Goal: Task Accomplishment & Management: Complete application form

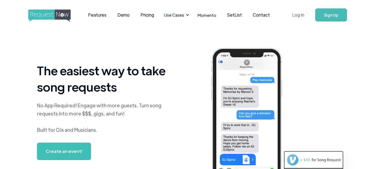
click at [298, 15] on link "Log In" at bounding box center [298, 14] width 23 height 19
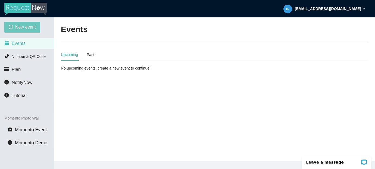
click at [24, 27] on span "New event" at bounding box center [25, 27] width 21 height 7
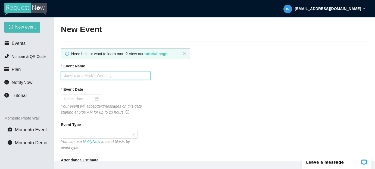
click at [92, 77] on input "Event Name" at bounding box center [106, 75] width 90 height 9
type input "[PERSON_NAME][GEOGRAPHIC_DATA]"
click at [88, 95] on div at bounding box center [81, 99] width 41 height 9
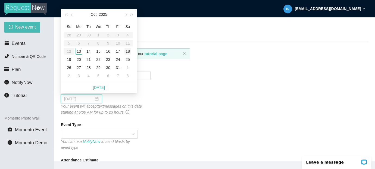
type input "[DATE]"
click at [128, 52] on div "18" at bounding box center [127, 51] width 7 height 7
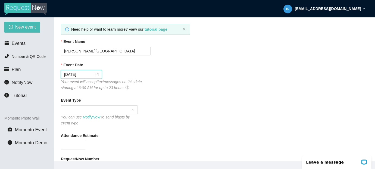
scroll to position [29, 0]
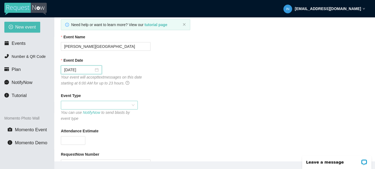
click at [100, 105] on span at bounding box center [99, 105] width 70 height 8
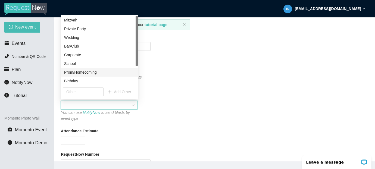
click at [80, 73] on div "Prom/Homecoming" at bounding box center [99, 72] width 70 height 6
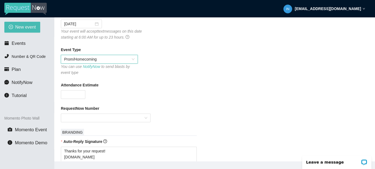
scroll to position [77, 0]
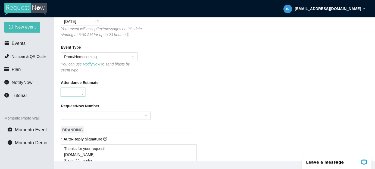
click at [69, 95] on input "Attendance Estimate" at bounding box center [73, 92] width 24 height 8
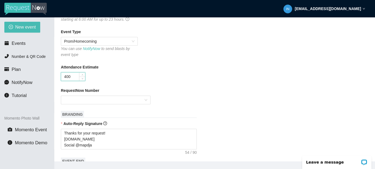
scroll to position [93, 0]
click at [111, 104] on div at bounding box center [106, 99] width 90 height 9
type input "400"
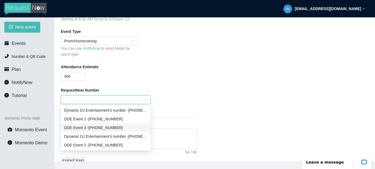
click at [92, 127] on div "DDE Event 3 - (703) 829-6873" at bounding box center [105, 128] width 83 height 6
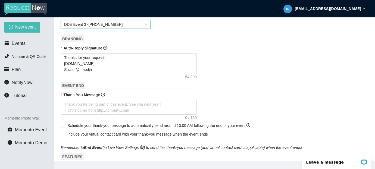
scroll to position [175, 0]
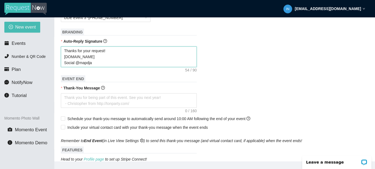
drag, startPoint x: 94, startPoint y: 64, endPoint x: 61, endPoint y: 49, distance: 36.4
click at [61, 49] on textarea "Thanks for your request! [DOMAIN_NAME] Social @mapdja" at bounding box center [129, 56] width 136 height 21
type textarea "W"
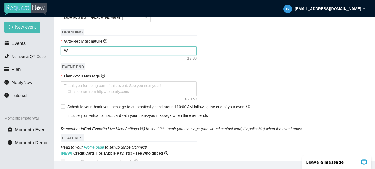
type textarea "We"
type textarea "Wel"
type textarea "Welc"
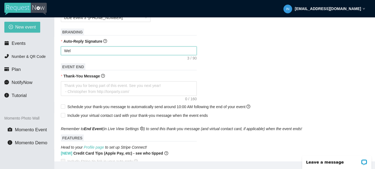
type textarea "Welc"
type textarea "Welco"
type textarea "Welcom"
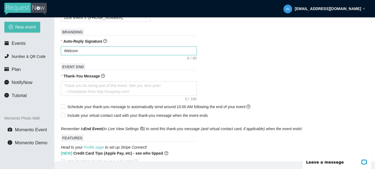
type textarea "Welcome"
type textarea "Welcome t"
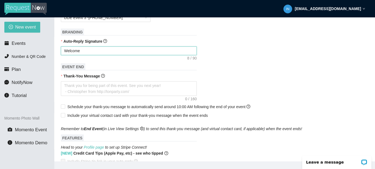
type textarea "Welcome t"
type textarea "Welcome to"
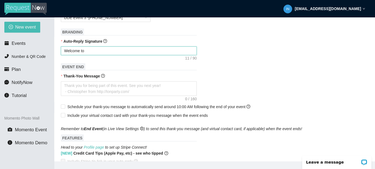
type textarea "Welcome to H"
type textarea "Welcome to Ho"
type textarea "Welcome to Hom"
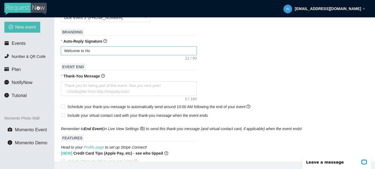
type textarea "Welcome to Hom"
type textarea "Welcome to Home"
type textarea "Welcome to Homec"
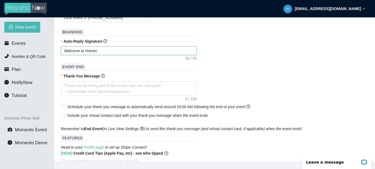
type textarea "Welcome to Homeco"
type textarea "Welcome to Homecom"
type textarea "Welcome to Homecomi"
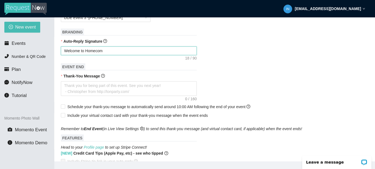
type textarea "Welcome to Homecomi"
type textarea "Welcome to Homecomin"
type textarea "Welcome to Homecoming"
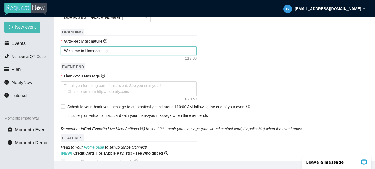
type textarea "Welcome to Homecoming"
type textarea "Welcome to Homecoming 2"
type textarea "Welcome to Homecoming 20"
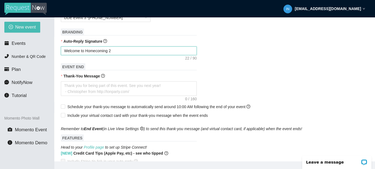
type textarea "Welcome to Homecoming 20"
type textarea "Welcome to Homecoming 202"
type textarea "Welcome to Homecoming 2025"
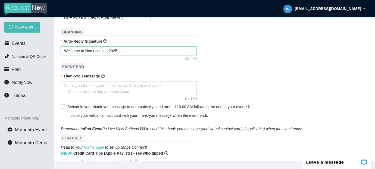
type textarea "Welcome to Homecoming 2025"
type textarea "Welcome to Homecoming 2025 @"
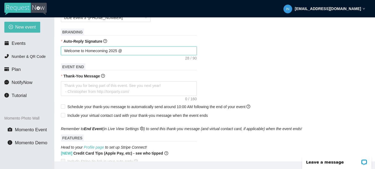
type textarea "Welcome to Homecoming 2025 @"
type textarea "Welcome to Homecoming 2025 @ M"
type textarea "Welcome to Homecoming 2025 @ Mc"
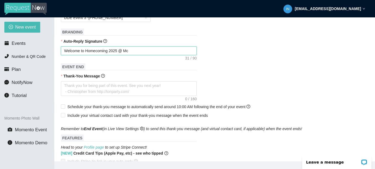
type textarea "Welcome to Homecoming 2025 @ McL"
type textarea "Welcome to Homecoming 2025 @ McLe"
type textarea "Welcome to Homecoming 2025 @ McLea"
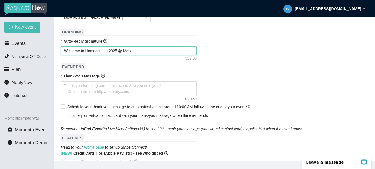
type textarea "Welcome to Homecoming 2025 @ McLea"
type textarea "Welcome to Homecoming 2025 @ McLean"
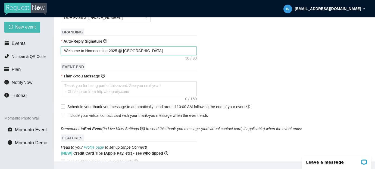
type textarea "Welcome to Homecoming 2025 @ McLean H"
type textarea "Welcome to Homecoming 2025 @ McLean HS"
type textarea "Welcome to Homecoming 2025 @ McLean HS!"
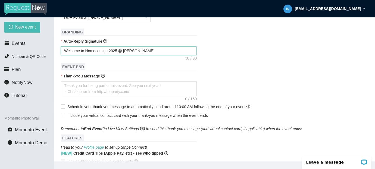
type textarea "Welcome to Homecoming 2025 @ McLean HS!"
type textarea "Welcome to Homecoming 2025 @ McLean HS! T"
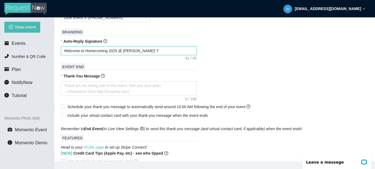
type textarea "Welcome to Homecoming 2025 @ McLean HS! Th"
type textarea "Welcome to Homecoming 2025 @ McLean HS! The"
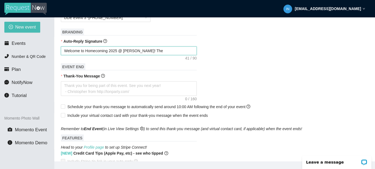
type textarea "Welcome to Homecoming 2025 @ McLean HS! The"
type textarea "Welcome to Homecoming 2025 @ McLean HS! The D"
type textarea "Welcome to Homecoming 2025 @ McLean HS! The DJ"
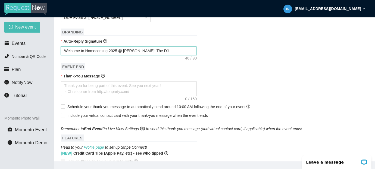
type textarea "Welcome to Homecoming 2025 @ McLean HS! The DJ"
type textarea "Welcome to Homecoming 2025 @ McLean HS! The DJ h"
type textarea "Welcome to Homecoming 2025 @ McLean HS! The DJ ha"
type textarea "Welcome to Homecoming 2025 @ McLean HS! The DJ has"
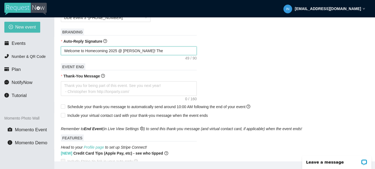
type textarea "Welcome to Homecoming 2025 @ McLean HS! The DJ has"
type textarea "Welcome to Homecoming 2025 @ McLean HS! The DJ has r"
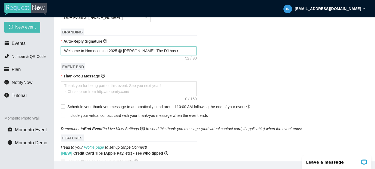
type textarea "Welcome to Homecoming 2025 @ McLean HS! The DJ has re"
type textarea "Welcome to Homecoming 2025 @ McLean HS! The DJ has rec"
type textarea "Welcome to Homecoming 2025 @ McLean HS! The DJ has rece"
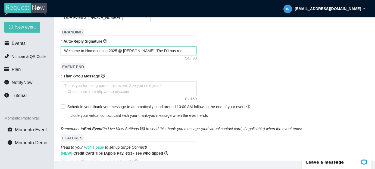
type textarea "Welcome to Homecoming 2025 @ McLean HS! The DJ has rece"
type textarea "Welcome to Homecoming 2025 @ McLean HS! The DJ has recei"
type textarea "Welcome to Homecoming 2025 @ McLean HS! The DJ has receiv"
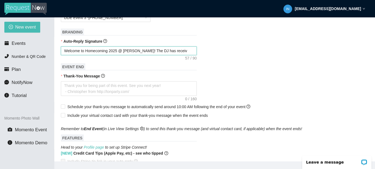
type textarea "Welcome to Homecoming 2025 @ McLean HS! The DJ has receive"
type textarea "Welcome to Homecoming 2025 @ McLean HS! The DJ has received"
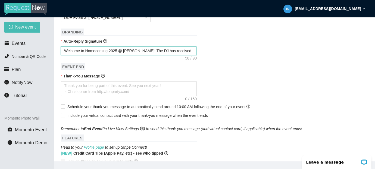
type textarea "Welcome to Homecoming 2025 @ McLean HS! The DJ has received"
type textarea "Welcome to Homecoming 2025 @ McLean HS! The DJ has received y"
type textarea "Welcome to Homecoming 2025 @ McLean HS! The DJ has received yo"
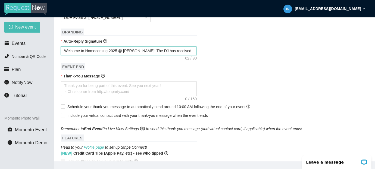
type textarea "Welcome to Homecoming 2025 @ McLean HS! The DJ has received you"
type textarea "Welcome to Homecoming 2025 @ McLean HS! The DJ has received your"
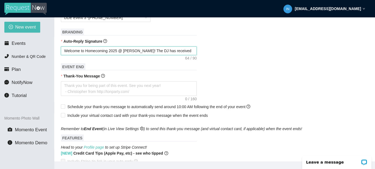
type textarea "Welcome to Homecoming 2025 @ McLean HS! The DJ has received your"
type textarea "Welcome to Homecoming 2025 @ McLean HS! The DJ has received your r"
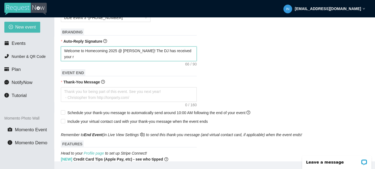
type textarea "Welcome to Homecoming 2025 @ McLean HS! The DJ has received your re"
type textarea "Welcome to Homecoming 2025 @ McLean HS! The DJ has received your req"
type textarea "Welcome to Homecoming 2025 @ McLean HS! The DJ has received your requ"
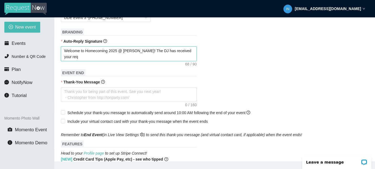
type textarea "Welcome to Homecoming 2025 @ McLean HS! The DJ has received your requ"
type textarea "Welcome to Homecoming 2025 @ McLean HS! The DJ has received your reque"
type textarea "Welcome to Homecoming 2025 @ McLean HS! The DJ has received your reques"
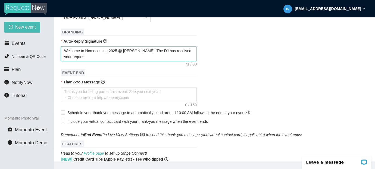
type textarea "Welcome to Homecoming 2025 @ McLean HS! The DJ has received your request"
type textarea "Welcome to Homecoming 2025 @ McLean HS! The DJ has received your request."
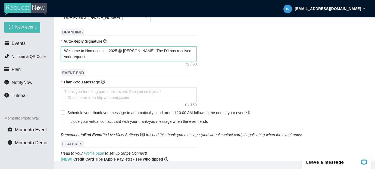
type textarea "Welcome to Homecoming 2025 @ McLean HS! The DJ has received your request."
type textarea "Welcome to Homecoming 2025 @ McLean HS! The DJ has received your request. G"
type textarea "Welcome to Homecoming 2025 @ McLean HS! The DJ has received your request. Go"
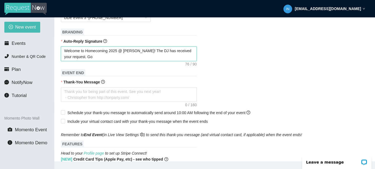
type textarea "Welcome to Homecoming 2025 @ McLean HS! The DJ has received your request. Go"
type textarea "Welcome to Homecoming 2025 @ McLean HS! The DJ has received your request. Go H"
type textarea "Welcome to Homecoming 2025 @ McLean HS! The DJ has received your request. Go Hi"
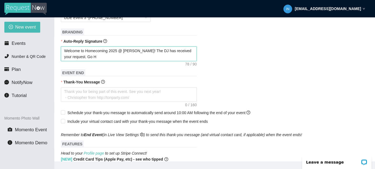
type textarea "Welcome to Homecoming 2025 @ McLean HS! The DJ has received your request. Go Hi"
type textarea "Welcome to Homecoming 2025 @ McLean HS! The DJ has received your request. Go Hig"
type textarea "Welcome to Homecoming 2025 @ McLean HS! The DJ has received your request. Go Hi…"
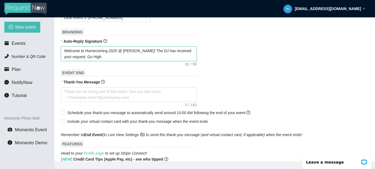
type textarea "Welcome to Homecoming 2025 @ McLean HS! The DJ has received your request. Go Hi…"
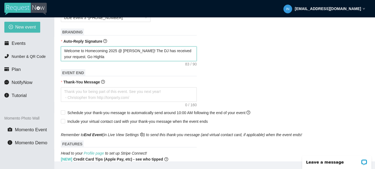
type textarea "Welcome to Homecoming 2025 @ McLean HS! The DJ has received your request. Go Hi…"
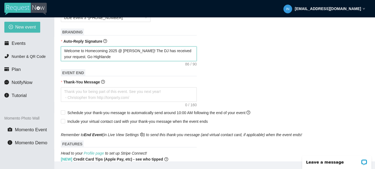
type textarea "Welcome to Homecoming 2025 @ McLean HS! The DJ has received your request. Go Hi…"
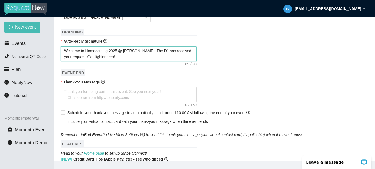
type textarea "Welcome to Homecoming 2025 @ McLean HS! The DJ has received your request. Go Hi…"
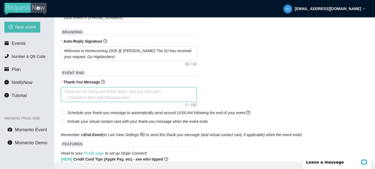
click at [106, 95] on textarea "Thank-You Message" at bounding box center [129, 94] width 136 height 15
type textarea "T"
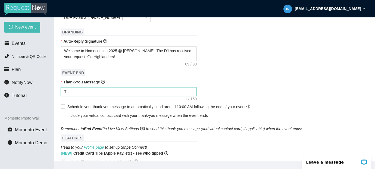
type textarea "Th"
type textarea "Tha"
type textarea "Than"
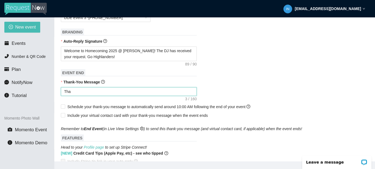
type textarea "Than"
type textarea "Thank"
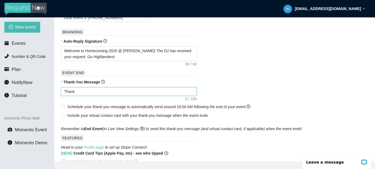
type textarea "Thank y"
type textarea "Thank yo"
type textarea "Thank you"
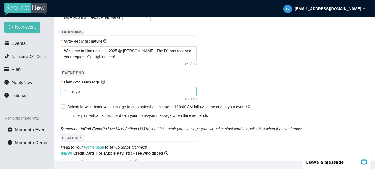
type textarea "Thank you"
type textarea "Thank you f"
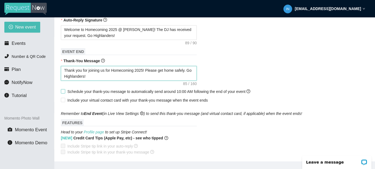
scroll to position [201, 0]
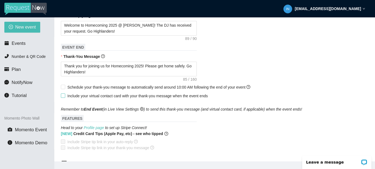
click at [63, 95] on input "Include your virtual contact card with your thank-you message when the event en…" at bounding box center [63, 95] width 4 height 4
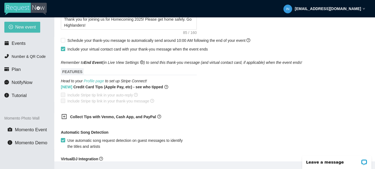
scroll to position [346, 0]
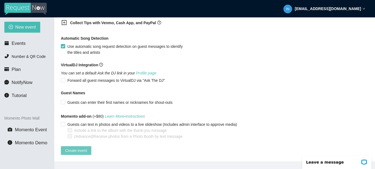
click at [77, 148] on span "Create event" at bounding box center [76, 151] width 22 height 6
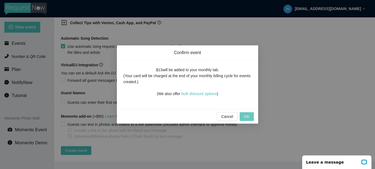
click at [245, 117] on span "OK" at bounding box center [246, 117] width 5 height 6
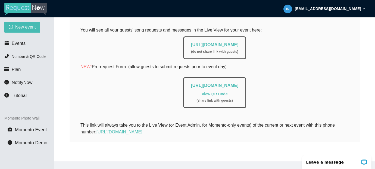
scroll to position [0, 0]
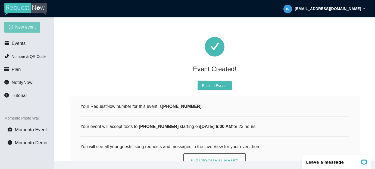
click at [29, 32] on button "New event" at bounding box center [22, 27] width 36 height 11
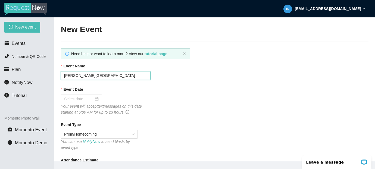
drag, startPoint x: 78, startPoint y: 75, endPoint x: 64, endPoint y: 75, distance: 14.1
click at [63, 75] on input "[PERSON_NAME][GEOGRAPHIC_DATA]" at bounding box center [106, 75] width 90 height 9
click at [73, 98] on input "Event Date" at bounding box center [79, 99] width 30 height 6
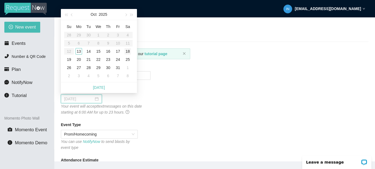
click at [129, 52] on div "18" at bounding box center [127, 51] width 7 height 7
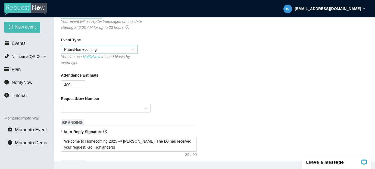
scroll to position [97, 0]
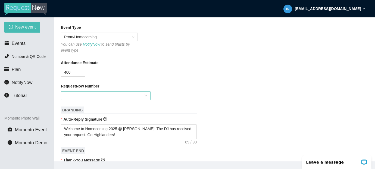
click at [82, 95] on input "RequestNow Number" at bounding box center [103, 96] width 79 height 8
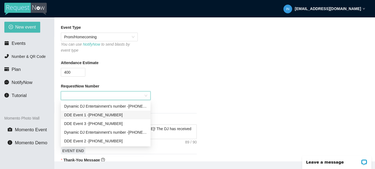
click at [104, 113] on div "DDE Event [PHONE_NUMBER]" at bounding box center [105, 115] width 83 height 6
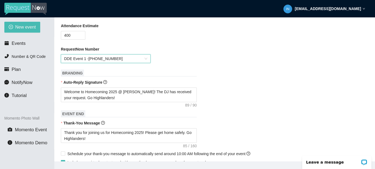
scroll to position [136, 0]
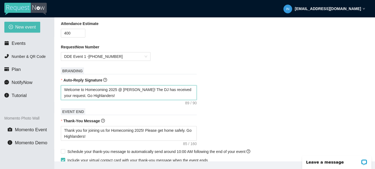
drag, startPoint x: 138, startPoint y: 89, endPoint x: 127, endPoint y: 89, distance: 11.2
click at [127, 89] on textarea "Welcome to Homecoming 2025 @ McLean HS! The DJ has received your request. Go Hi…" at bounding box center [129, 92] width 136 height 15
click at [97, 95] on textarea "Welcome to Homecoming 2025 @ Meade HS! The DJ has received your request. Go Hig…" at bounding box center [129, 92] width 136 height 15
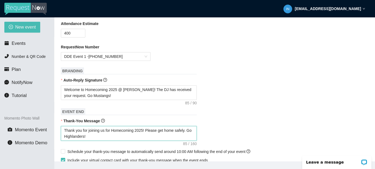
click at [79, 138] on textarea "Thank you for joining us for Homecoming 2025! Please get home safely. Go Highla…" at bounding box center [129, 133] width 136 height 15
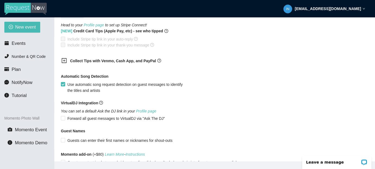
scroll to position [346, 0]
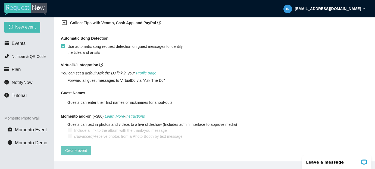
click at [75, 148] on span "Create event" at bounding box center [76, 151] width 22 height 6
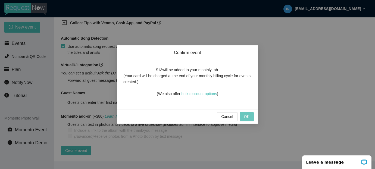
click at [247, 118] on span "OK" at bounding box center [246, 117] width 5 height 6
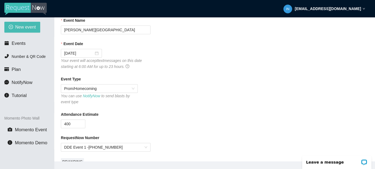
scroll to position [0, 0]
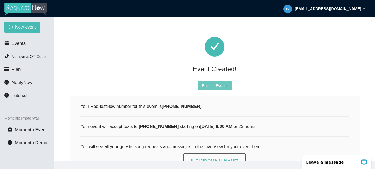
click at [216, 87] on span "Back to Events" at bounding box center [214, 86] width 25 height 6
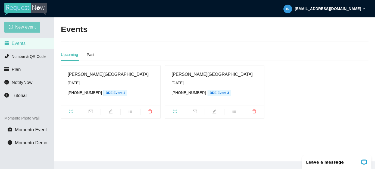
click at [26, 29] on span "New event" at bounding box center [25, 27] width 21 height 7
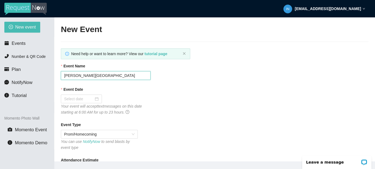
click at [69, 75] on input "[PERSON_NAME][GEOGRAPHIC_DATA]" at bounding box center [106, 75] width 90 height 9
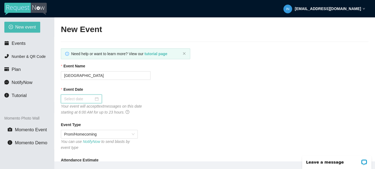
click at [85, 99] on input "Event Date" at bounding box center [79, 99] width 30 height 6
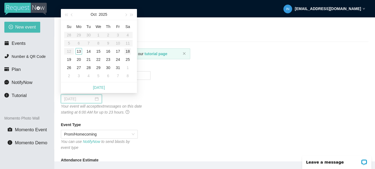
click at [128, 49] on div "18" at bounding box center [127, 51] width 7 height 7
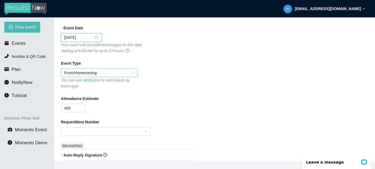
scroll to position [63, 0]
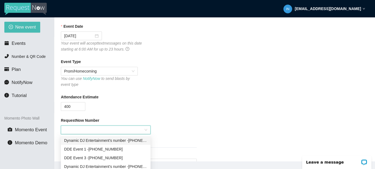
click at [105, 130] on input "RequestNow Number" at bounding box center [103, 130] width 79 height 8
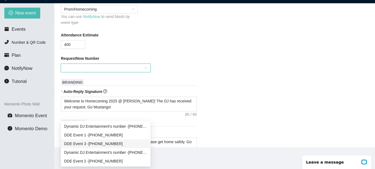
scroll to position [17, 0]
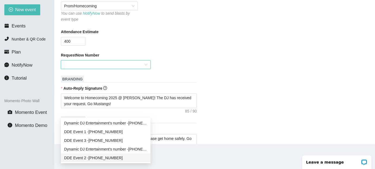
click at [109, 158] on div "DDE Event 2 - (202) 539-7860" at bounding box center [105, 158] width 83 height 6
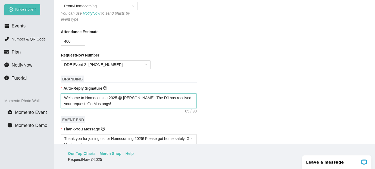
drag, startPoint x: 136, startPoint y: 98, endPoint x: 125, endPoint y: 97, distance: 11.1
click at [125, 97] on textarea "Welcome to Homecoming 2025 @ Meade HS! The DJ has received your request. Go Mus…" at bounding box center [129, 100] width 136 height 15
click at [96, 106] on textarea "Welcome to Homecoming 2025 @ SVHS! The DJ has received your request. Go Mustang…" at bounding box center [129, 100] width 136 height 15
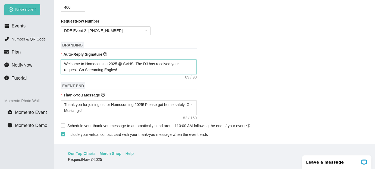
scroll to position [160, 0]
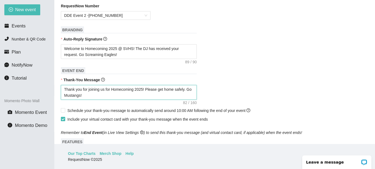
click at [76, 95] on textarea "Thank you for joining us for Homecoming 2025! Please get home safely. Go Mustan…" at bounding box center [129, 92] width 136 height 15
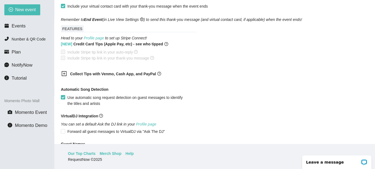
scroll to position [346, 0]
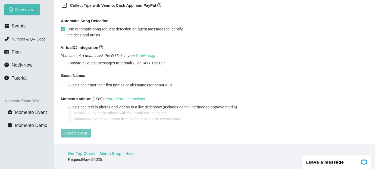
click at [75, 130] on span "Create event" at bounding box center [76, 133] width 22 height 6
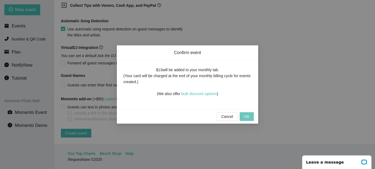
click at [246, 115] on span "OK" at bounding box center [246, 117] width 5 height 6
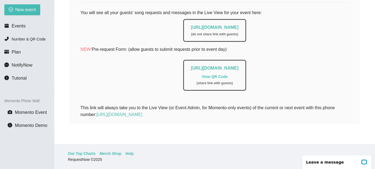
scroll to position [0, 0]
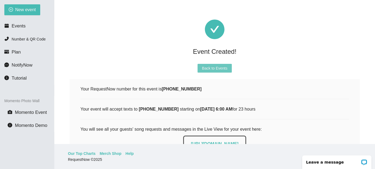
click at [216, 71] on span "Back to Events" at bounding box center [214, 68] width 25 height 6
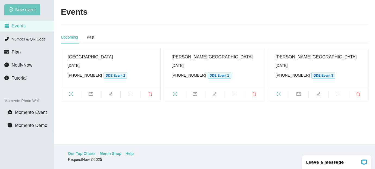
click at [24, 11] on span "New event" at bounding box center [25, 9] width 21 height 7
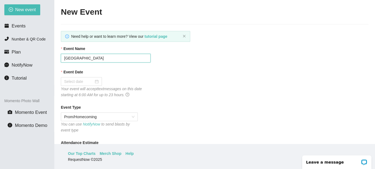
drag, startPoint x: 88, startPoint y: 56, endPoint x: 61, endPoint y: 57, distance: 26.6
click at [61, 57] on input "[GEOGRAPHIC_DATA]" at bounding box center [106, 58] width 90 height 9
click at [74, 82] on input "Event Date" at bounding box center [79, 82] width 30 height 6
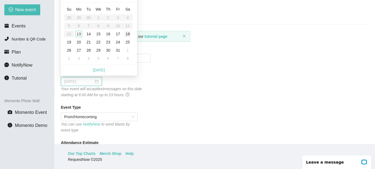
click at [127, 34] on div "18" at bounding box center [127, 34] width 7 height 7
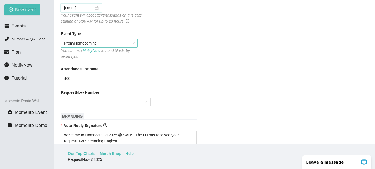
scroll to position [101, 0]
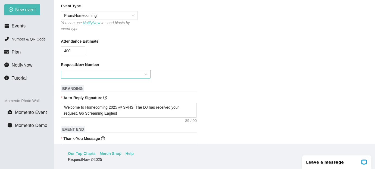
click at [91, 72] on input "RequestNow Number" at bounding box center [103, 74] width 79 height 8
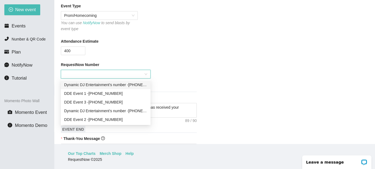
click at [133, 85] on div "Dynamic DJ Entertainment's number - (771) 208-4194" at bounding box center [105, 85] width 83 height 6
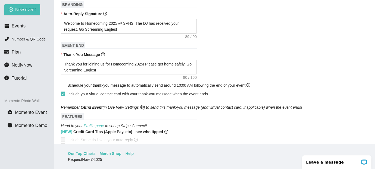
scroll to position [180, 0]
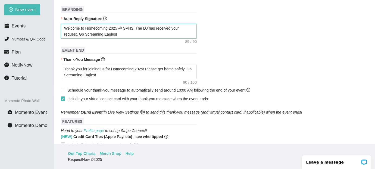
click at [129, 26] on textarea "Welcome to Homecoming 2025 @ SVHS! The DJ has received your request. Go Screami…" at bounding box center [129, 31] width 136 height 15
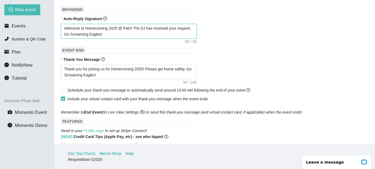
drag, startPoint x: 117, startPoint y: 33, endPoint x: 85, endPoint y: 33, distance: 32.1
click at [85, 33] on textarea "Welcome to Homecoming 2025 @ Patri! The DJ has received your request. Go Scream…" at bounding box center [129, 31] width 136 height 15
click at [133, 28] on textarea "Welcome to Homecoming 2025 @ Patri! The DJ has received your request. Go !" at bounding box center [129, 31] width 136 height 15
click at [85, 34] on textarea "Welcome to Homecoming 2025 @ Patriot HS! The DJ has received your request. Go !" at bounding box center [129, 31] width 136 height 15
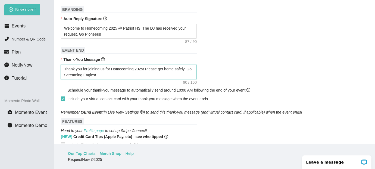
click at [99, 75] on textarea "Thank you for joining us for Homecoming 2025! Please get home safely. Go Scream…" at bounding box center [129, 72] width 136 height 15
click at [80, 73] on textarea "Thank you for joining us for Homecoming 2025! Please get home safely. Go Scream…" at bounding box center [129, 72] width 136 height 15
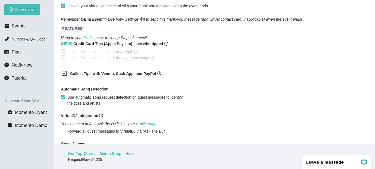
scroll to position [346, 0]
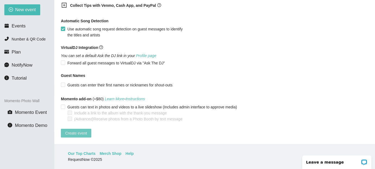
click at [85, 130] on span "Create event" at bounding box center [76, 133] width 22 height 6
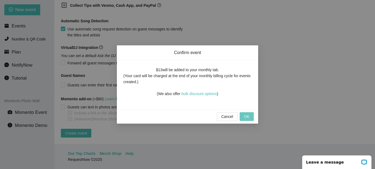
click at [242, 116] on button "OK" at bounding box center [247, 116] width 14 height 9
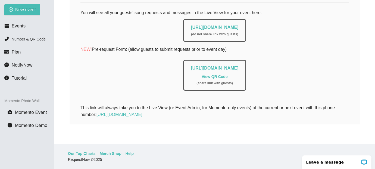
scroll to position [0, 0]
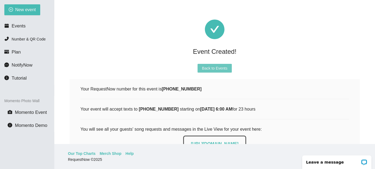
click at [210, 69] on span "Back to Events" at bounding box center [214, 68] width 25 height 6
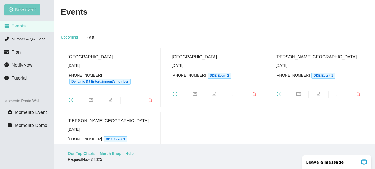
click at [28, 7] on span "New event" at bounding box center [25, 9] width 21 height 7
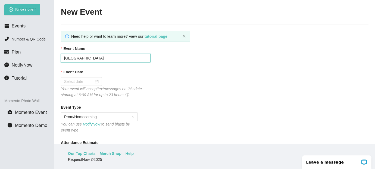
click at [67, 57] on input "[GEOGRAPHIC_DATA]" at bounding box center [106, 58] width 90 height 9
click at [68, 79] on input "Event Date" at bounding box center [79, 82] width 30 height 6
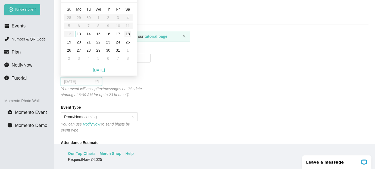
click at [131, 35] on div "18" at bounding box center [127, 34] width 7 height 7
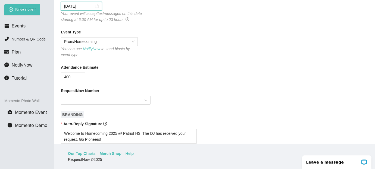
scroll to position [108, 0]
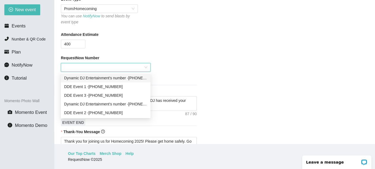
click at [87, 69] on input "RequestNow Number" at bounding box center [103, 67] width 79 height 8
click at [103, 105] on div "Dynamic DJ Entertainment's number - (771) 208-4191" at bounding box center [105, 104] width 83 height 6
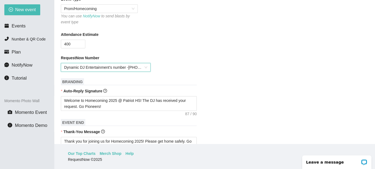
scroll to position [160, 0]
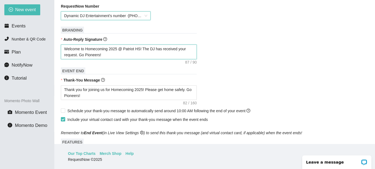
click at [131, 50] on textarea "Welcome to Homecoming 2025 @ Patriot HS! The DJ has received your request. Go P…" at bounding box center [129, 52] width 136 height 15
click at [91, 56] on textarea "Welcome to Homecoming 2025 @ Edison HS! The DJ has received your request. Go Pi…" at bounding box center [129, 52] width 136 height 15
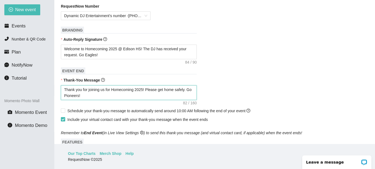
click at [77, 97] on textarea "Thank you for joining us for Homecoming 2025! Please get home safely. Go Pionee…" at bounding box center [129, 92] width 136 height 15
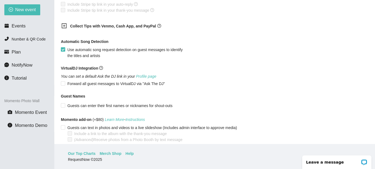
scroll to position [346, 0]
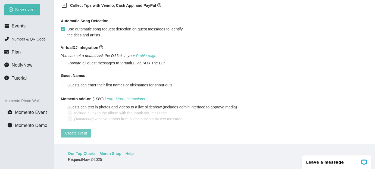
click at [74, 130] on span "Create event" at bounding box center [76, 133] width 22 height 6
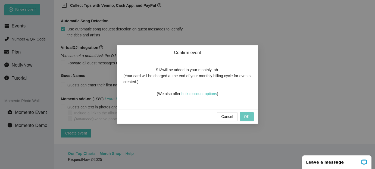
click at [248, 113] on button "OK" at bounding box center [247, 116] width 14 height 9
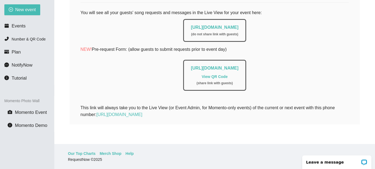
scroll to position [0, 0]
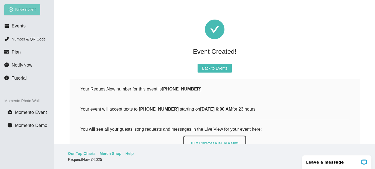
click at [30, 7] on span "New event" at bounding box center [25, 9] width 21 height 7
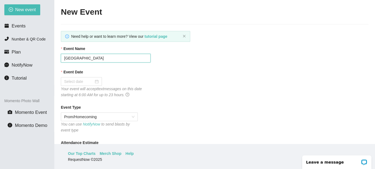
click at [71, 58] on input "[GEOGRAPHIC_DATA]" at bounding box center [106, 58] width 90 height 9
click at [93, 79] on div at bounding box center [81, 82] width 35 height 6
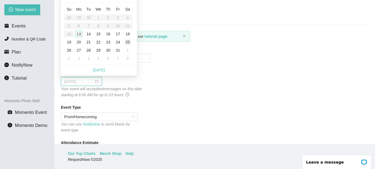
click at [129, 41] on div "25" at bounding box center [127, 42] width 7 height 7
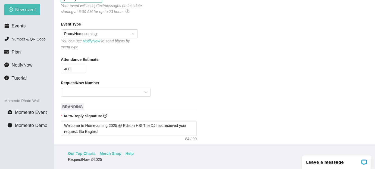
scroll to position [85, 0]
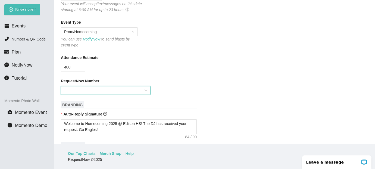
click at [121, 89] on input "RequestNow Number" at bounding box center [103, 90] width 79 height 8
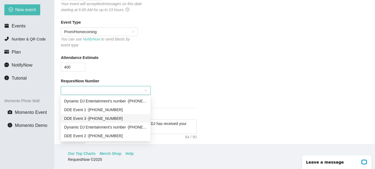
click at [104, 119] on div "DDE Event 3 - (703) 829-6873" at bounding box center [105, 119] width 83 height 6
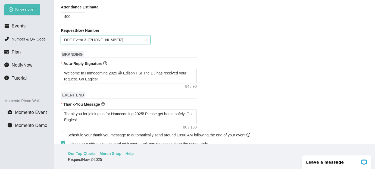
scroll to position [169, 0]
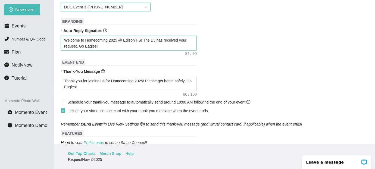
click at [132, 39] on textarea "Welcome to Homecoming 2025 @ Edison HS! The DJ has received your request. Go Ea…" at bounding box center [129, 43] width 136 height 15
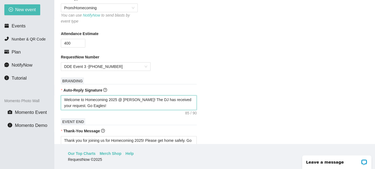
scroll to position [346, 0]
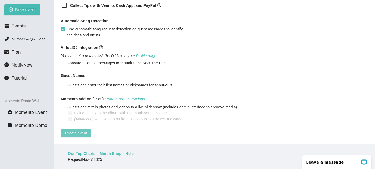
click at [76, 130] on span "Create event" at bounding box center [76, 133] width 22 height 6
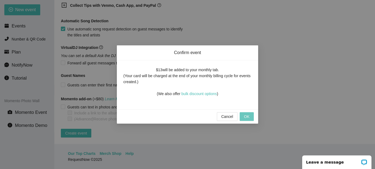
click at [249, 116] on span "OK" at bounding box center [246, 117] width 5 height 6
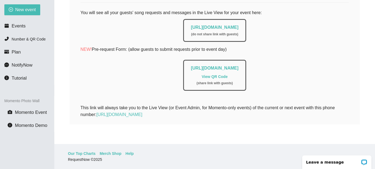
scroll to position [0, 0]
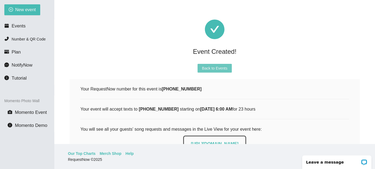
click at [221, 69] on span "Back to Events" at bounding box center [214, 68] width 25 height 6
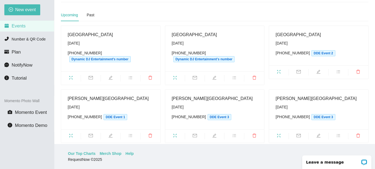
scroll to position [31, 0]
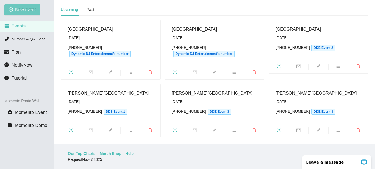
click at [15, 11] on span "New event" at bounding box center [25, 9] width 21 height 7
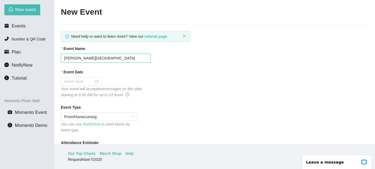
drag, startPoint x: 88, startPoint y: 56, endPoint x: 60, endPoint y: 57, distance: 27.2
click at [60, 57] on main "New Event Need help or want to learn more? View our tutorial page Event Name Os…" at bounding box center [214, 72] width 321 height 144
drag, startPoint x: 104, startPoint y: 58, endPoint x: 58, endPoint y: 58, distance: 45.9
click at [58, 58] on main "New Event Need help or want to learn more? View our tutorial page Event Name Os…" at bounding box center [214, 72] width 321 height 144
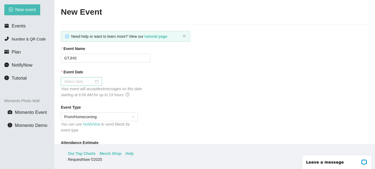
click at [76, 82] on input "Event Date" at bounding box center [79, 82] width 30 height 6
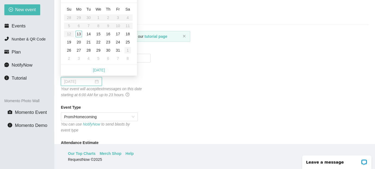
click at [128, 48] on div "1" at bounding box center [127, 50] width 7 height 7
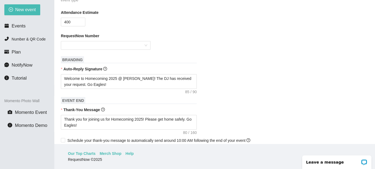
scroll to position [131, 0]
click at [105, 45] on input "RequestNow Number" at bounding box center [103, 45] width 79 height 8
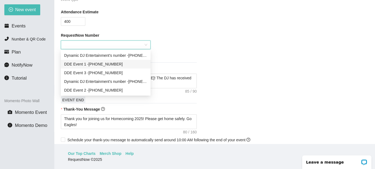
click at [105, 62] on div "DDE Event [PHONE_NUMBER]" at bounding box center [105, 64] width 83 height 6
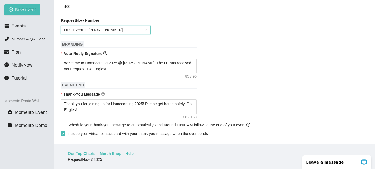
scroll to position [148, 0]
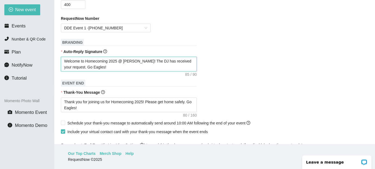
drag, startPoint x: 145, startPoint y: 60, endPoint x: 125, endPoint y: 59, distance: 20.1
click at [125, 59] on textarea "Welcome to Homecoming 2025 @ Osbourn HS! The DJ has received your request. Go E…" at bounding box center [129, 64] width 136 height 15
click at [92, 65] on textarea "Welcome to Homecoming 2025 @ GTJHS! The DJ has received your request. Go Eagles!" at bounding box center [129, 64] width 136 height 15
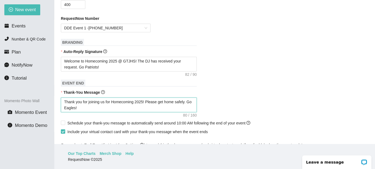
click at [76, 107] on textarea "Thank you for joining us for Homecoming 2025! Please get home safely. Go Eagles!" at bounding box center [129, 105] width 136 height 15
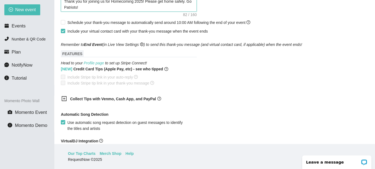
scroll to position [346, 0]
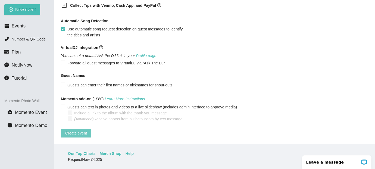
click at [71, 130] on span "Create event" at bounding box center [76, 133] width 22 height 6
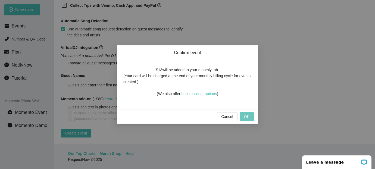
click at [246, 113] on button "OK" at bounding box center [247, 116] width 14 height 9
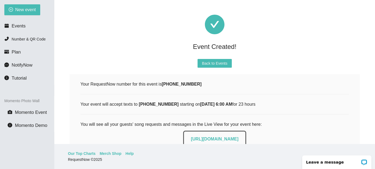
scroll to position [0, 0]
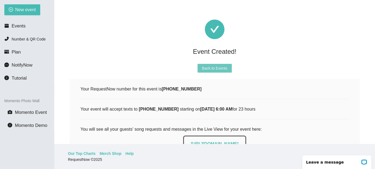
click at [211, 71] on button "Back to Events" at bounding box center [215, 68] width 34 height 9
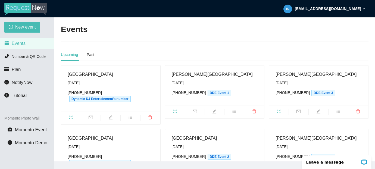
click at [353, 12] on div "[EMAIL_ADDRESS][DOMAIN_NAME]" at bounding box center [324, 8] width 82 height 17
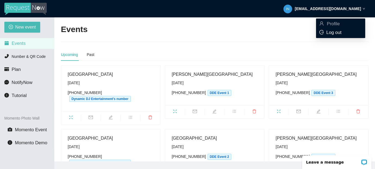
click at [338, 33] on span "Log out" at bounding box center [333, 32] width 15 height 5
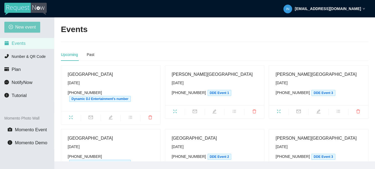
click at [27, 25] on span "New event" at bounding box center [25, 27] width 21 height 7
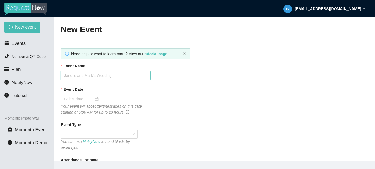
click at [74, 75] on input "Event Name" at bounding box center [106, 75] width 90 height 9
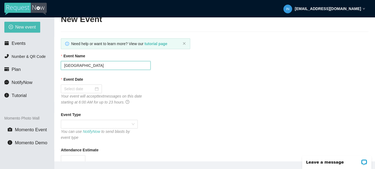
scroll to position [14, 0]
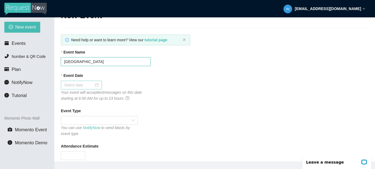
type input "[GEOGRAPHIC_DATA]"
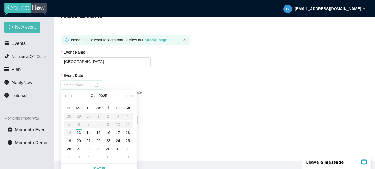
click at [76, 85] on input "Event Date" at bounding box center [79, 85] width 30 height 6
type input "[DATE]"
click at [119, 132] on div "17" at bounding box center [118, 132] width 7 height 7
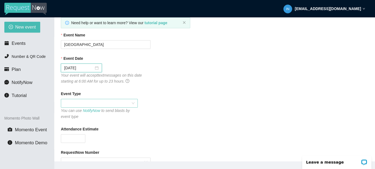
scroll to position [31, 0]
click at [102, 102] on span at bounding box center [99, 103] width 70 height 8
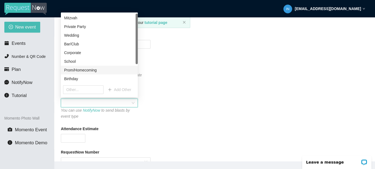
click at [84, 69] on div "Prom/Homecoming" at bounding box center [99, 70] width 70 height 6
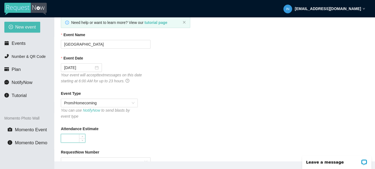
click at [77, 136] on input "Attendance Estimate" at bounding box center [73, 138] width 24 height 8
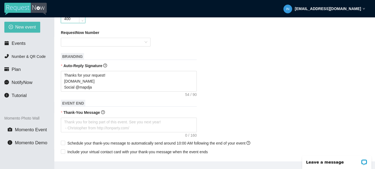
scroll to position [136, 0]
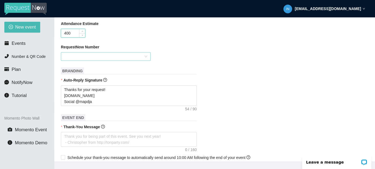
type input "400"
click at [82, 56] on input "RequestNow Number" at bounding box center [103, 56] width 79 height 8
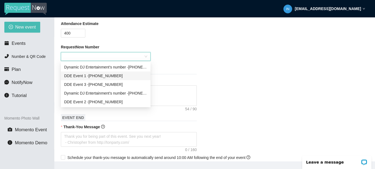
click at [107, 76] on div "DDE Event [PHONE_NUMBER]" at bounding box center [105, 76] width 83 height 6
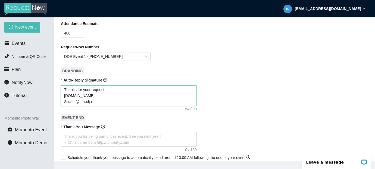
drag, startPoint x: 92, startPoint y: 103, endPoint x: 64, endPoint y: 91, distance: 30.7
click at [64, 91] on textarea "Thanks for your request! [DOMAIN_NAME] Social @mapdja" at bounding box center [129, 95] width 136 height 21
type textarea "W"
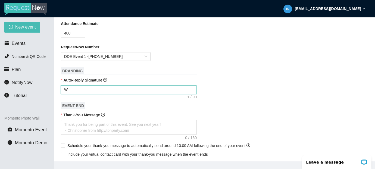
type textarea "We"
type textarea "Wel"
type textarea "Welo"
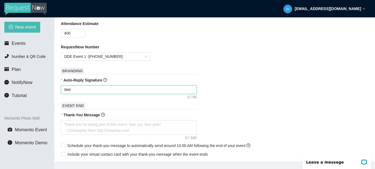
type textarea "Welo"
type textarea "Weloc"
type textarea "Welocm"
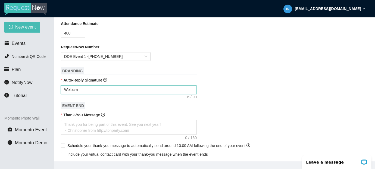
type textarea "Welocme"
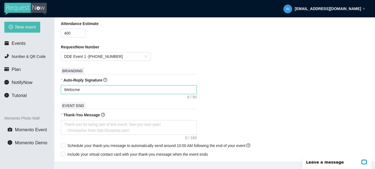
type textarea "Welocme"
type textarea "Welocm"
type textarea "Weloc"
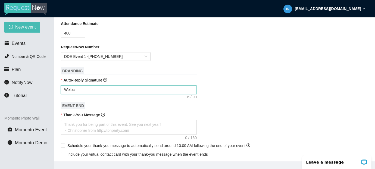
type textarea "Welo"
type textarea "Wel"
type textarea "Welc"
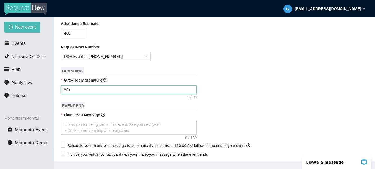
type textarea "Welc"
type textarea "Welco"
type textarea "Welcom"
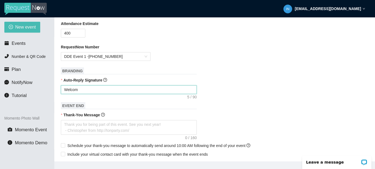
type textarea "Welcome"
type textarea "Welcome t"
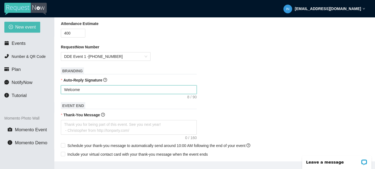
type textarea "Welcome t"
type textarea "Welcome to"
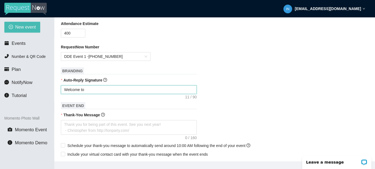
type textarea "Welcome to H"
type textarea "Welcome to Ho"
type textarea "Welcome to Hom"
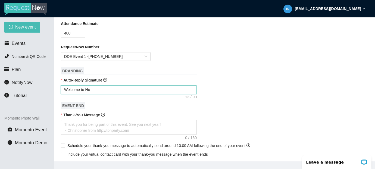
type textarea "Welcome to Hom"
type textarea "Welcome to Home"
type textarea "Welcome to Homec"
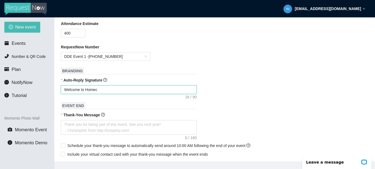
type textarea "Welcome to Homeco"
type textarea "Welcome to Homecom"
type textarea "Welcome to Homecomi"
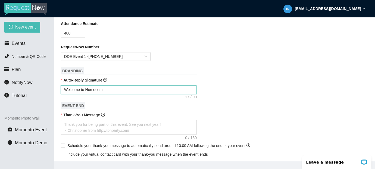
type textarea "Welcome to Homecomi"
type textarea "Welcome to Homecomin"
type textarea "Welcome to Homecoming"
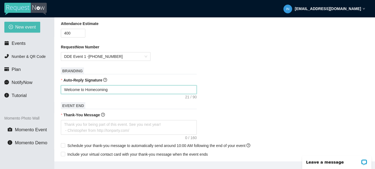
type textarea "Welcome to Homecoming"
type textarea "Welcome to Homecoming 2"
type textarea "Welcome to Homecoming 20"
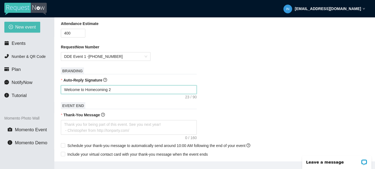
type textarea "Welcome to Homecoming 20"
type textarea "Welcome to Homecoming 202"
type textarea "Welcome to Homecoming 2025"
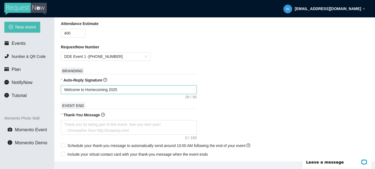
type textarea "Welcome to Homecoming 2025"
type textarea "Welcome to Homecoming 2025 @"
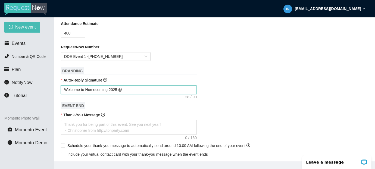
type textarea "Welcome to Homecoming 2025 @"
type textarea "Welcome to Homecoming 2025 @ W"
type textarea "Welcome to Homecoming 2025 @ Wh"
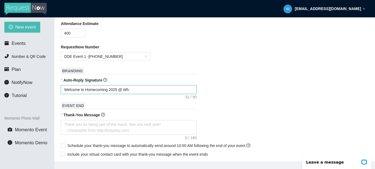
type textarea "Welcome to Homecoming 2025 @ Whe"
type textarea "Welcome to Homecoming 2025 @ Whea"
type textarea "Welcome to Homecoming 2025 @ Wheat"
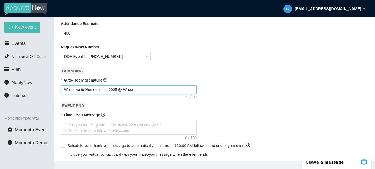
type textarea "Welcome to Homecoming 2025 @ Wheat"
type textarea "Welcome to Homecoming 2025 @ Wheato"
type textarea "Welcome to Homecoming 2025 @ [GEOGRAPHIC_DATA]"
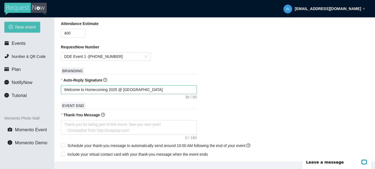
type textarea "Welcome to Homecoming 2025 @ [GEOGRAPHIC_DATA]"
type textarea "Welcome to Homecoming 2025 @ [PERSON_NAME]"
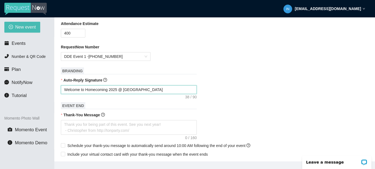
type textarea "Welcome to Homecoming 2025 @ [PERSON_NAME]"
type textarea "Welcome to Homecoming 2025 @ [GEOGRAPHIC_DATA][PERSON_NAME]!"
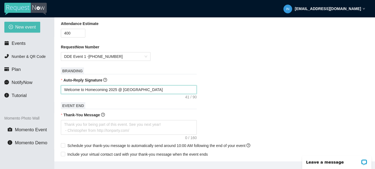
type textarea "Welcome to Homecoming 2025 @ [GEOGRAPHIC_DATA][PERSON_NAME]! Y"
type textarea "Welcome to Homecoming 2025 @ [GEOGRAPHIC_DATA][PERSON_NAME]! Yo"
type textarea "Welcome to Homecoming 2025 @ [GEOGRAPHIC_DATA][PERSON_NAME]! You"
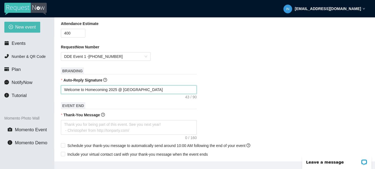
type textarea "Welcome to Homecoming 2025 @ [GEOGRAPHIC_DATA][PERSON_NAME]! You"
type textarea "Welcome to Homecoming 2025 @ [GEOGRAPHIC_DATA][PERSON_NAME]! Your"
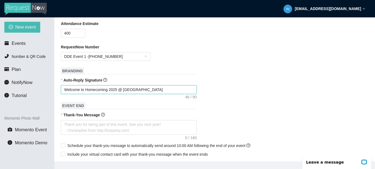
type textarea "Welcome to Homecoming 2025 @ [GEOGRAPHIC_DATA][PERSON_NAME]! Your"
type textarea "Welcome to Homecoming 2025 @ [GEOGRAPHIC_DATA][PERSON_NAME]! You"
type textarea "Welcome to Homecoming 2025 @ [GEOGRAPHIC_DATA][PERSON_NAME]! Yo"
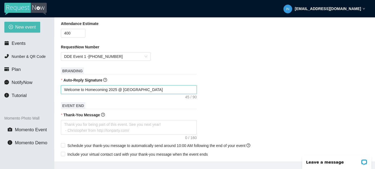
type textarea "Welcome to Homecoming 2025 @ [GEOGRAPHIC_DATA][PERSON_NAME]! Yo"
type textarea "Welcome to Homecoming 2025 @ [GEOGRAPHIC_DATA][PERSON_NAME]! Y"
type textarea "Welcome to Homecoming 2025 @ [GEOGRAPHIC_DATA][PERSON_NAME]!"
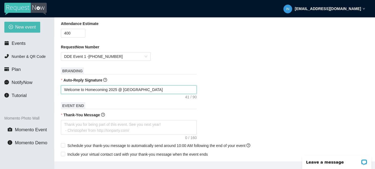
type textarea "Welcome to Homecoming 2025 @ [GEOGRAPHIC_DATA][PERSON_NAME]! T"
type textarea "Welcome to Homecoming 2025 @ [GEOGRAPHIC_DATA][PERSON_NAME]! Th"
type textarea "Welcome to Homecoming 2025 @ [GEOGRAPHIC_DATA][PERSON_NAME]! The"
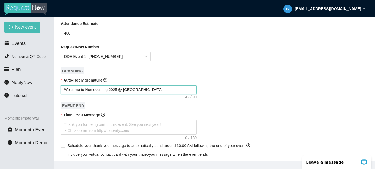
type textarea "Welcome to Homecoming 2025 @ [GEOGRAPHIC_DATA][PERSON_NAME]! The"
type textarea "Welcome to Homecoming 2025 @ [GEOGRAPHIC_DATA][PERSON_NAME]! The D"
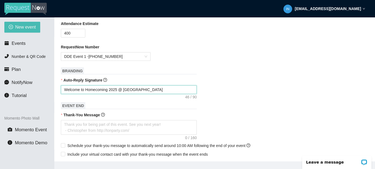
type textarea "Welcome to Homecoming 2025 @ [GEOGRAPHIC_DATA][PERSON_NAME]! The DJ"
type textarea "Welcome to Homecoming 2025 @ [GEOGRAPHIC_DATA][PERSON_NAME]! The [PERSON_NAME]"
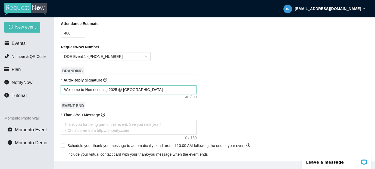
type textarea "Welcome to Homecoming 2025 @ [GEOGRAPHIC_DATA][PERSON_NAME]! The [PERSON_NAME]"
type textarea "Welcome to Homecoming 2025 @ [GEOGRAPHIC_DATA][PERSON_NAME]! The DJ has"
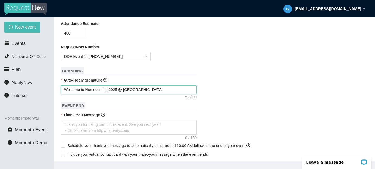
type textarea "Welcome to Homecoming 2025 @ [GEOGRAPHIC_DATA][PERSON_NAME]! The DJ has r"
type textarea "Welcome to Homecoming 2025 @ [GEOGRAPHIC_DATA][PERSON_NAME]! The DJ has re"
type textarea "Welcome to Homecoming 2025 @ [GEOGRAPHIC_DATA][PERSON_NAME]! The DJ has rec"
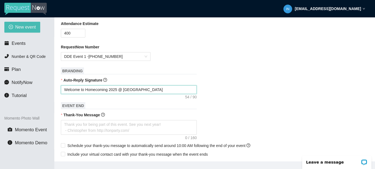
type textarea "Welcome to Homecoming 2025 @ [GEOGRAPHIC_DATA][PERSON_NAME]! The DJ has rec"
type textarea "Welcome to Homecoming 2025 @ [GEOGRAPHIC_DATA][PERSON_NAME]! The DJ has rece"
type textarea "Welcome to Homecoming 2025 @ [GEOGRAPHIC_DATA][PERSON_NAME]! The DJ has recei"
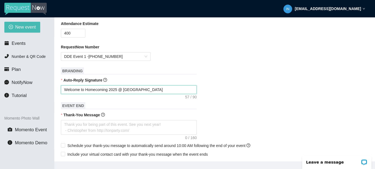
type textarea "Welcome to Homecoming 2025 @ [GEOGRAPHIC_DATA][PERSON_NAME]! The DJ has receiv"
type textarea "Welcome to Homecoming 2025 @ [GEOGRAPHIC_DATA][PERSON_NAME]! The DJ has receive"
type textarea "Welcome to Homecoming 2025 @ [GEOGRAPHIC_DATA][PERSON_NAME]! The DJ has received"
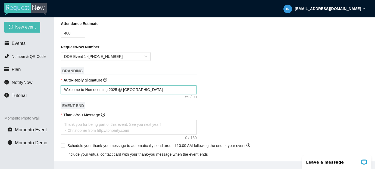
type textarea "Welcome to Homecoming 2025 @ [GEOGRAPHIC_DATA][PERSON_NAME]! The DJ has received"
type textarea "Welcome to Homecoming 2025 @ [GEOGRAPHIC_DATA][PERSON_NAME]! The DJ has receive…"
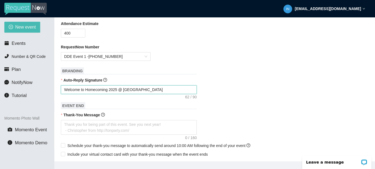
type textarea "Welcome to Homecoming 2025 @ [GEOGRAPHIC_DATA][PERSON_NAME]! The DJ has receive…"
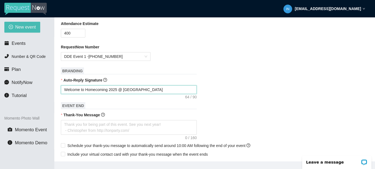
type textarea "Welcome to Homecoming 2025 @ [GEOGRAPHIC_DATA][PERSON_NAME]! The DJ has receive…"
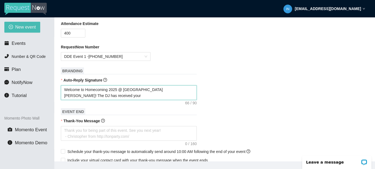
type textarea "Welcome to Homecoming 2025 @ [GEOGRAPHIC_DATA][PERSON_NAME]! The DJ has receive…"
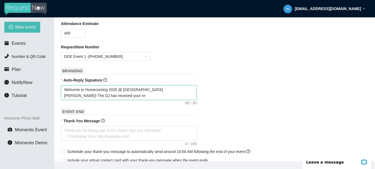
type textarea "Welcome to Homecoming 2025 @ [GEOGRAPHIC_DATA][PERSON_NAME]! The DJ has receive…"
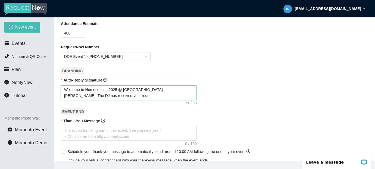
type textarea "Welcome to Homecoming 2025 @ [GEOGRAPHIC_DATA][PERSON_NAME]! The DJ has receive…"
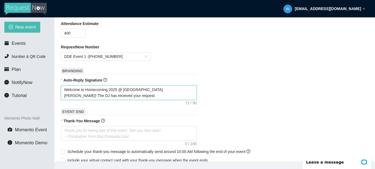
type textarea "Welcome to Homecoming 2025 @ [GEOGRAPHIC_DATA][PERSON_NAME]! The DJ has receive…"
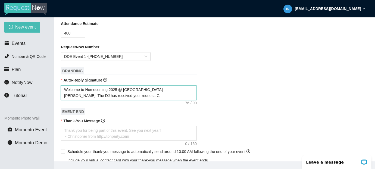
type textarea "Welcome to Homecoming 2025 @ [GEOGRAPHIC_DATA][PERSON_NAME]! The DJ has receive…"
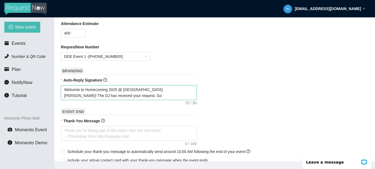
type textarea "Welcome to Homecoming 2025 @ [GEOGRAPHIC_DATA][PERSON_NAME]! The DJ has receive…"
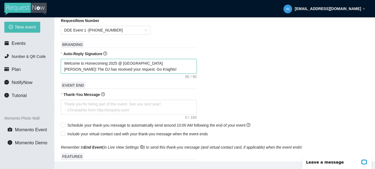
scroll to position [164, 0]
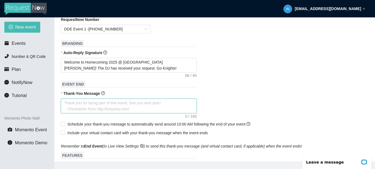
click at [77, 104] on textarea "Thank-You Message" at bounding box center [129, 106] width 136 height 15
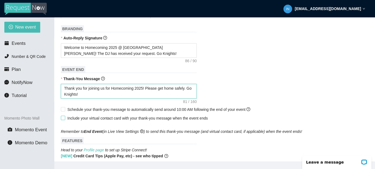
scroll to position [179, 0]
click at [62, 118] on input "Include your virtual contact card with your thank-you message when the event en…" at bounding box center [63, 118] width 4 height 4
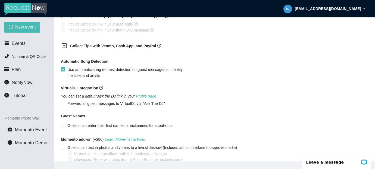
scroll to position [346, 0]
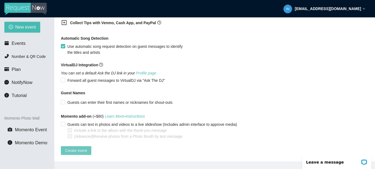
click at [78, 149] on button "Create event" at bounding box center [76, 150] width 30 height 9
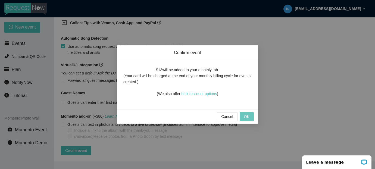
click at [249, 118] on span "OK" at bounding box center [246, 117] width 5 height 6
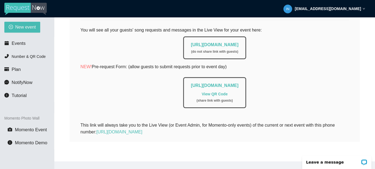
scroll to position [0, 0]
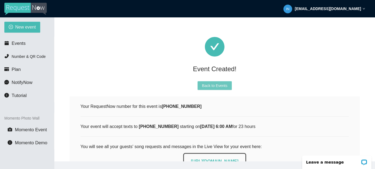
click at [224, 85] on span "Back to Events" at bounding box center [214, 86] width 25 height 6
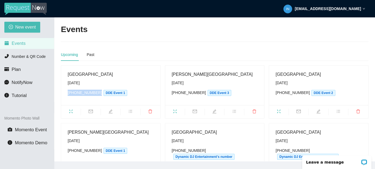
drag, startPoint x: 96, startPoint y: 91, endPoint x: 68, endPoint y: 92, distance: 28.6
click at [68, 92] on div "[PHONE_NUMBER] DDE Event 1" at bounding box center [111, 93] width 86 height 6
copy div "[PHONE_NUMBER]"
drag, startPoint x: 96, startPoint y: 150, endPoint x: 69, endPoint y: 149, distance: 27.7
click at [69, 149] on div "[PHONE_NUMBER] DDE Event 1" at bounding box center [111, 151] width 86 height 6
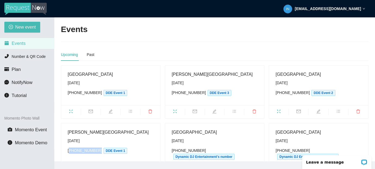
copy div "202) 539-2790"
click at [90, 150] on div "[PHONE_NUMBER] DDE Event 1" at bounding box center [111, 151] width 86 height 6
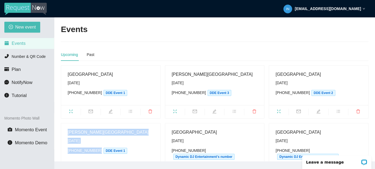
drag, startPoint x: 96, startPoint y: 149, endPoint x: 67, endPoint y: 150, distance: 28.6
click at [67, 150] on div "[PERSON_NAME][GEOGRAPHIC_DATA] [DATE] [PHONE_NUMBER] DDE Event 1" at bounding box center [110, 143] width 99 height 40
click at [76, 148] on div "[PHONE_NUMBER] DDE Event 1" at bounding box center [111, 151] width 86 height 6
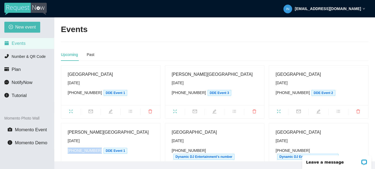
drag, startPoint x: 97, startPoint y: 150, endPoint x: 68, endPoint y: 150, distance: 28.5
click at [68, 150] on div "[PHONE_NUMBER] DDE Event 1" at bounding box center [111, 151] width 86 height 6
copy div "[PHONE_NUMBER]"
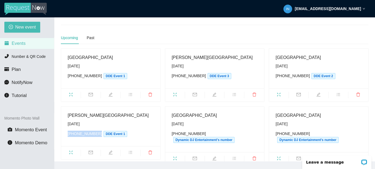
scroll to position [23, 0]
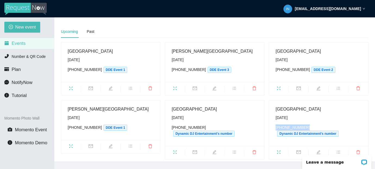
drag, startPoint x: 304, startPoint y: 126, endPoint x: 275, endPoint y: 127, distance: 29.1
click at [276, 127] on div "[PHONE_NUMBER] Dynamic DJ Entertainment's number" at bounding box center [319, 130] width 86 height 12
click at [297, 127] on div "[PHONE_NUMBER] Dynamic DJ Entertainment's number" at bounding box center [319, 130] width 86 height 12
drag, startPoint x: 304, startPoint y: 127, endPoint x: 276, endPoint y: 127, distance: 28.0
click at [276, 127] on div "[PHONE_NUMBER] Dynamic DJ Entertainment's number" at bounding box center [319, 130] width 86 height 12
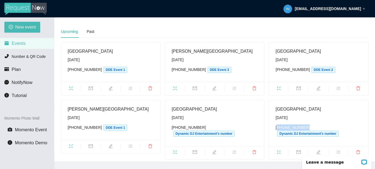
copy div "771) 208-4194"
drag, startPoint x: 304, startPoint y: 70, endPoint x: 278, endPoint y: 70, distance: 26.4
click at [278, 70] on div "[PHONE_NUMBER] DDE Event 2" at bounding box center [319, 70] width 86 height 6
copy div "202) 539-7860"
drag, startPoint x: 200, startPoint y: 126, endPoint x: 174, endPoint y: 127, distance: 26.4
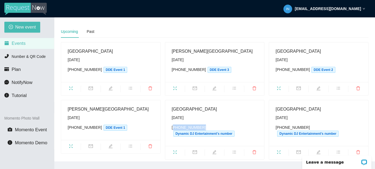
click at [174, 127] on div "[PHONE_NUMBER] Dynamic DJ Entertainment's number" at bounding box center [215, 130] width 86 height 12
copy div "771) 208-4191"
drag, startPoint x: 200, startPoint y: 70, endPoint x: 173, endPoint y: 69, distance: 27.2
click at [173, 69] on div "[PHONE_NUMBER] DDE Event 3" at bounding box center [215, 70] width 86 height 6
copy div "703) 829-6873"
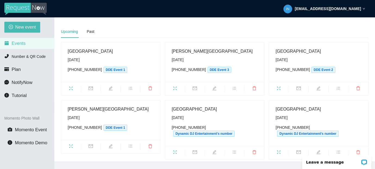
click at [349, 9] on strong "[EMAIL_ADDRESS][DOMAIN_NAME]" at bounding box center [328, 9] width 66 height 4
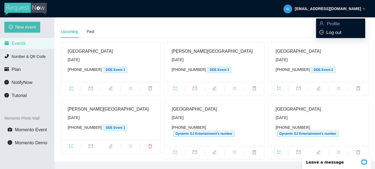
click at [335, 33] on span "Log out" at bounding box center [333, 32] width 15 height 5
